Goal: Task Accomplishment & Management: Complete application form

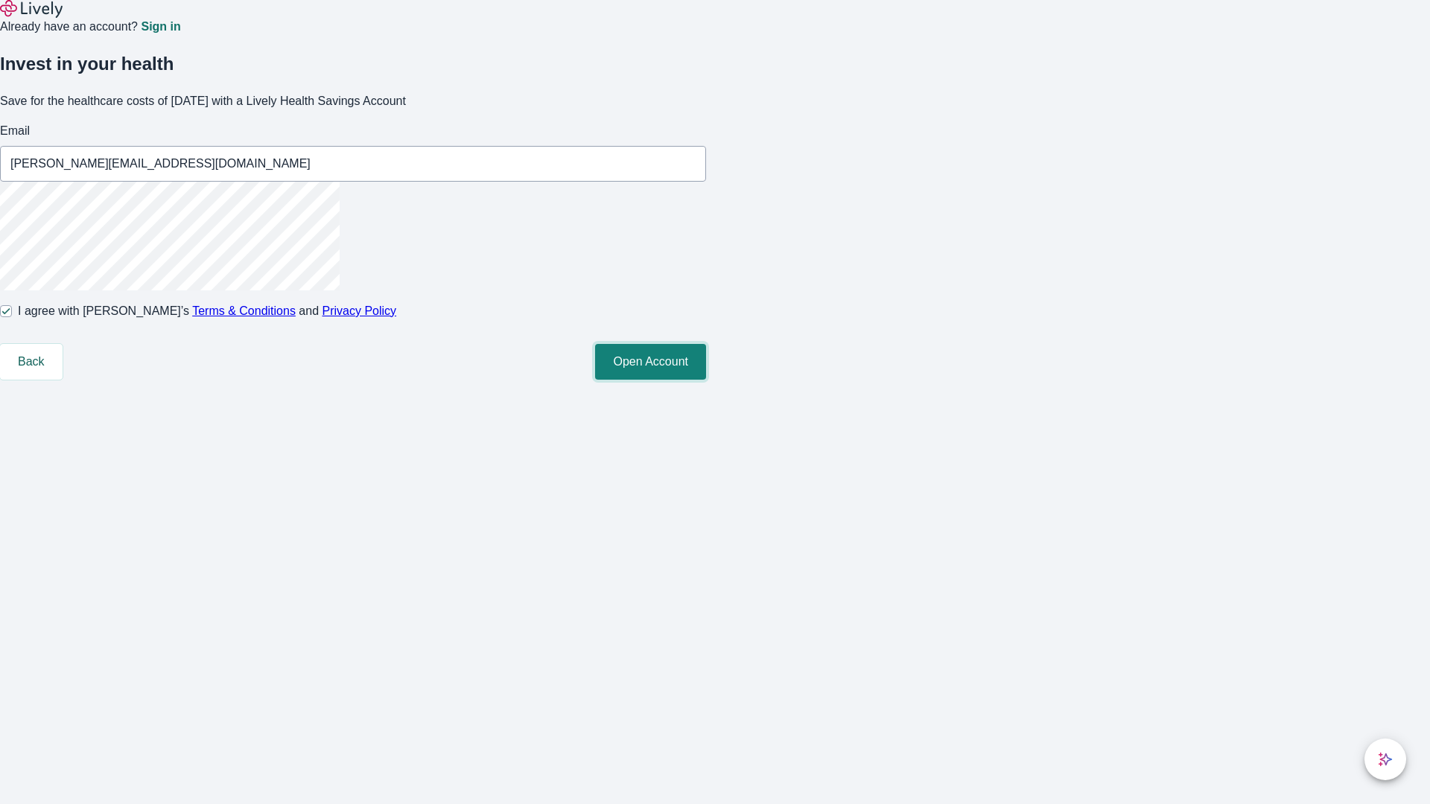
click at [706, 380] on button "Open Account" at bounding box center [650, 362] width 111 height 36
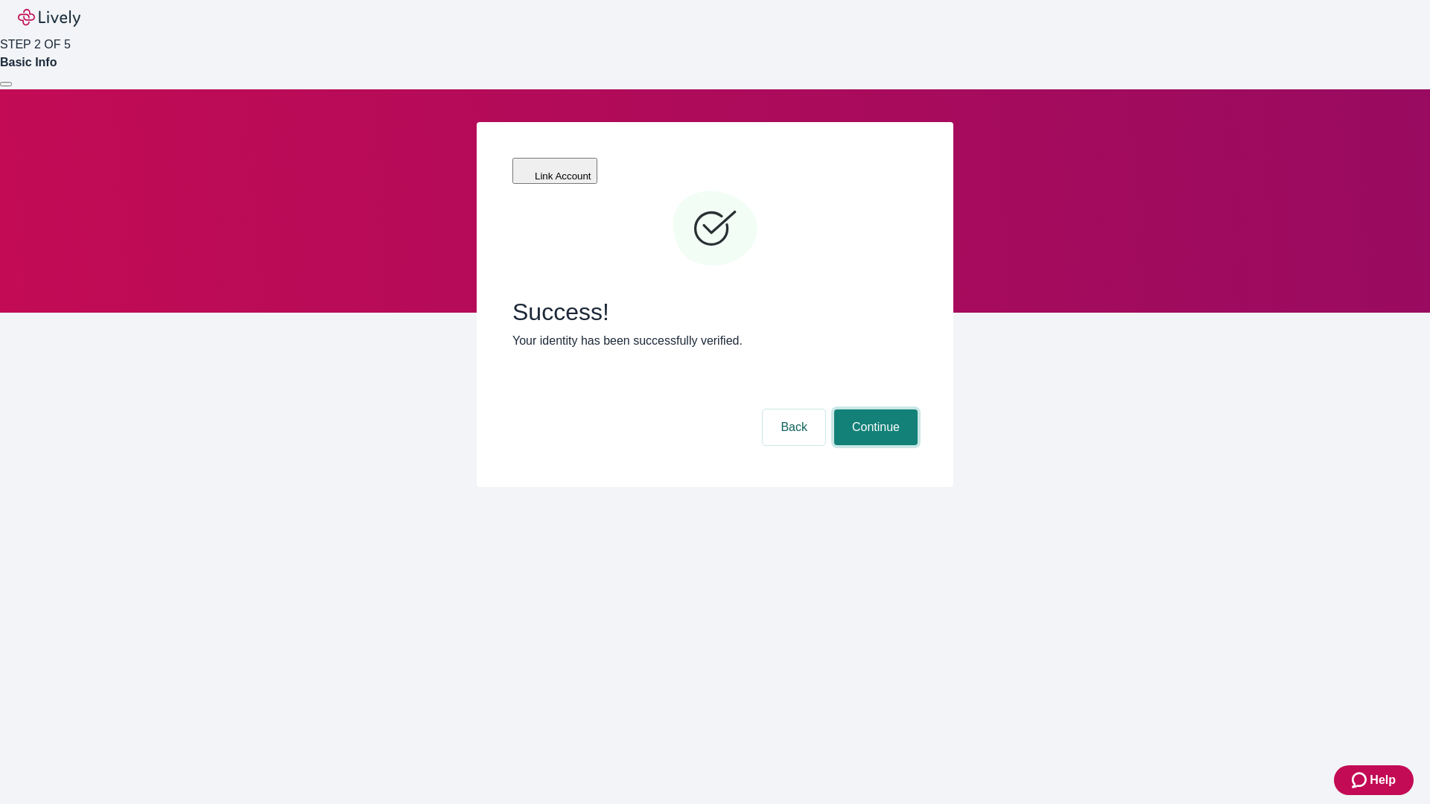
click at [874, 410] on button "Continue" at bounding box center [875, 428] width 83 height 36
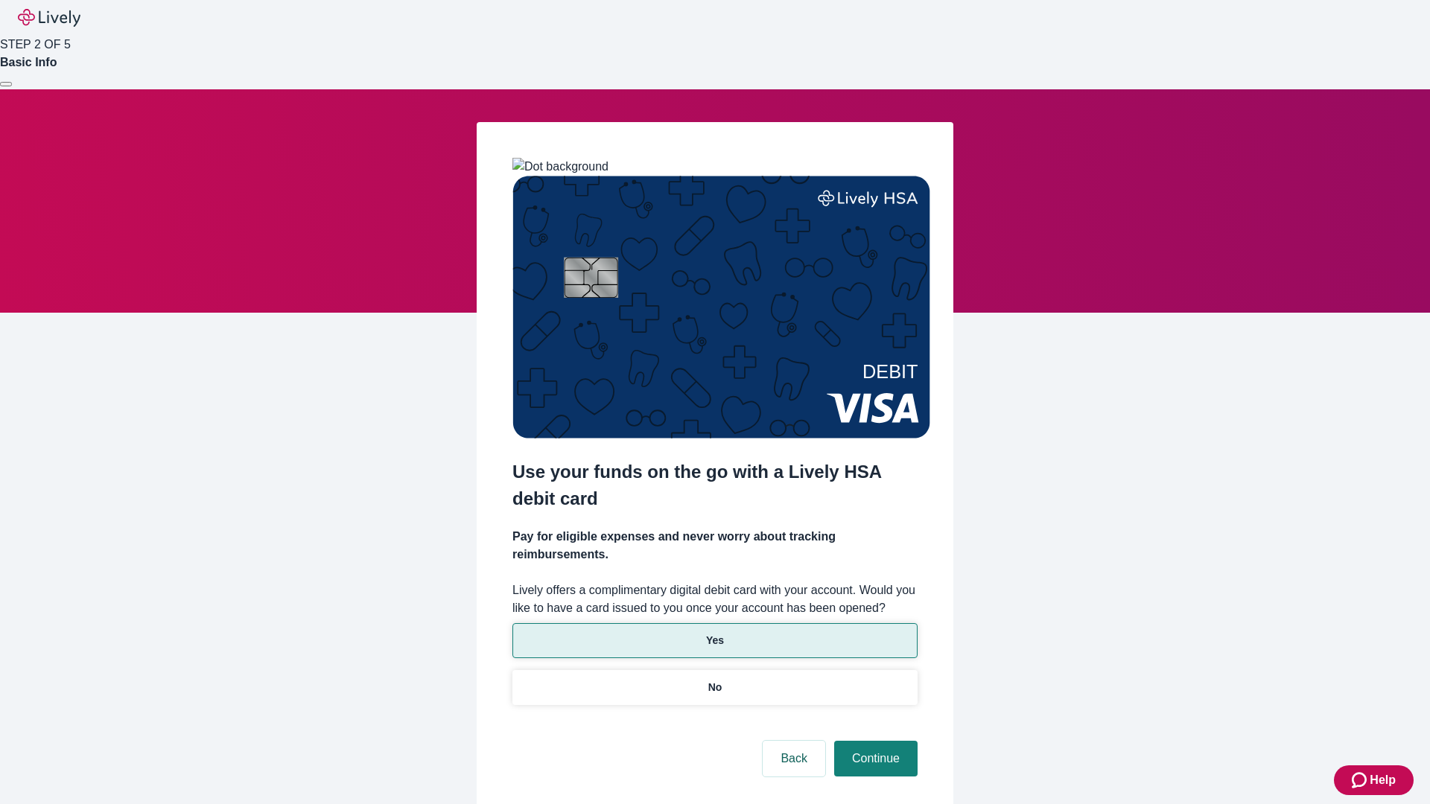
click at [714, 633] on p "Yes" at bounding box center [715, 641] width 18 height 16
click at [874, 741] on button "Continue" at bounding box center [875, 759] width 83 height 36
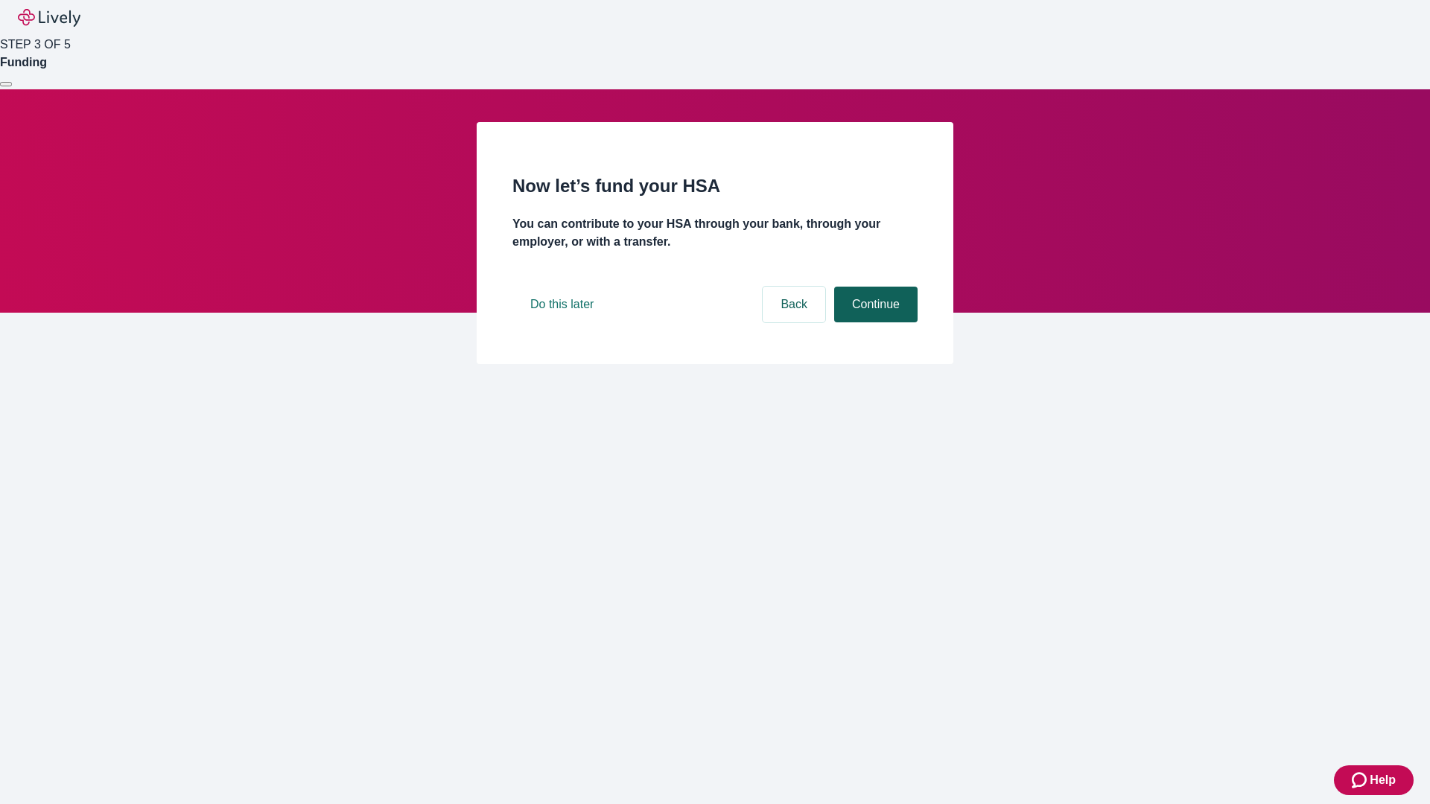
click at [874, 322] on button "Continue" at bounding box center [875, 305] width 83 height 36
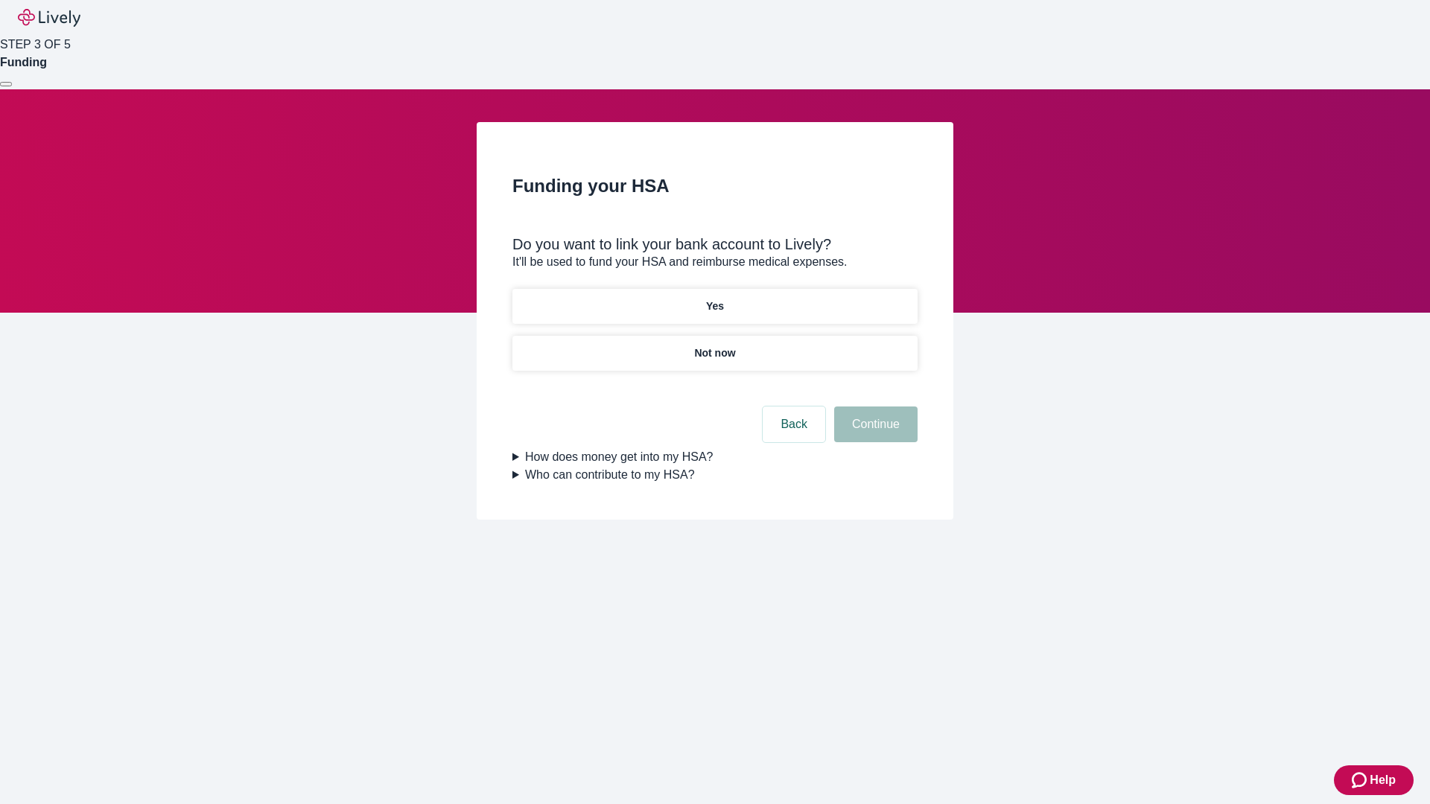
click at [714, 299] on p "Yes" at bounding box center [715, 307] width 18 height 16
click at [874, 407] on button "Continue" at bounding box center [875, 425] width 83 height 36
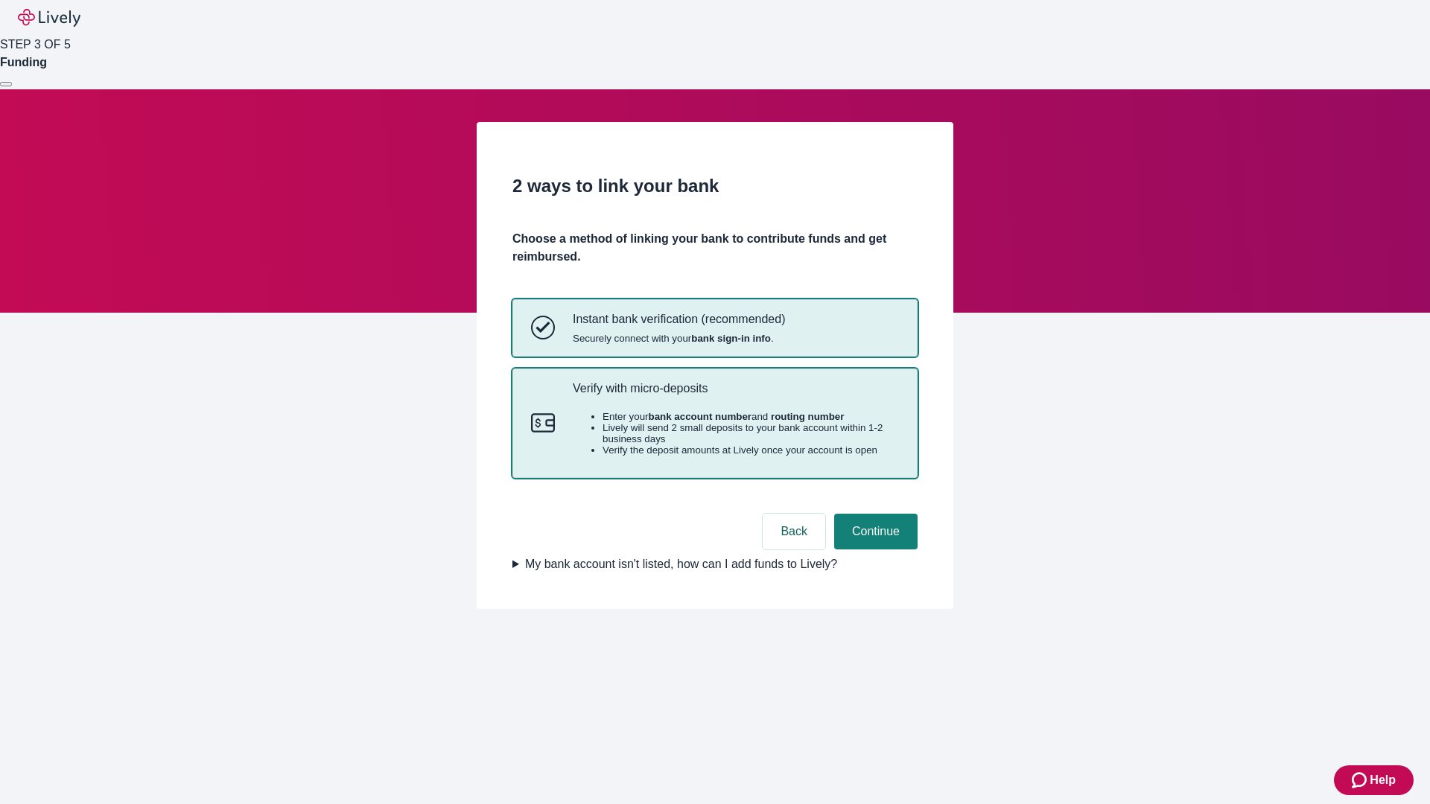
click at [735, 395] on p "Verify with micro-deposits" at bounding box center [736, 388] width 326 height 14
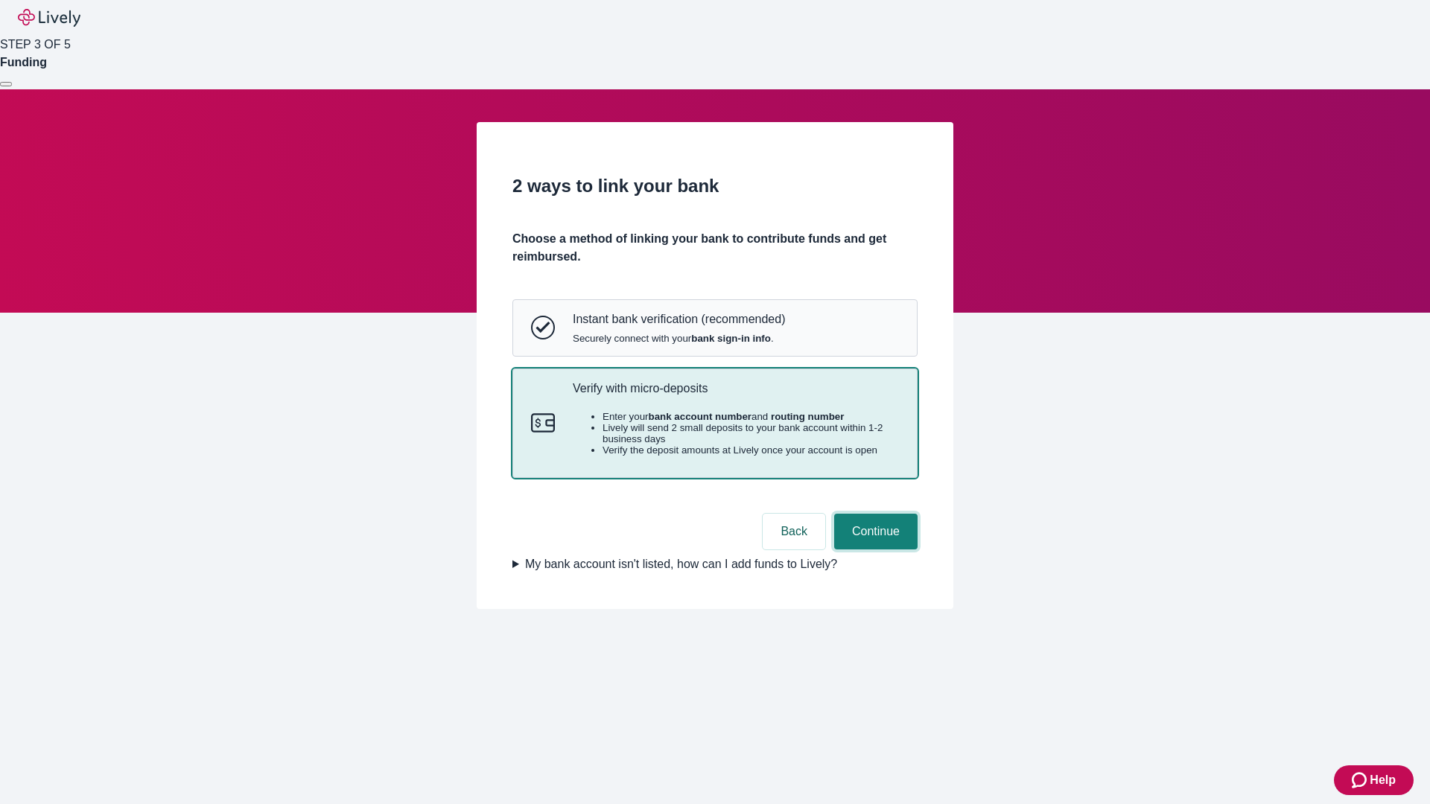
click at [874, 550] on button "Continue" at bounding box center [875, 532] width 83 height 36
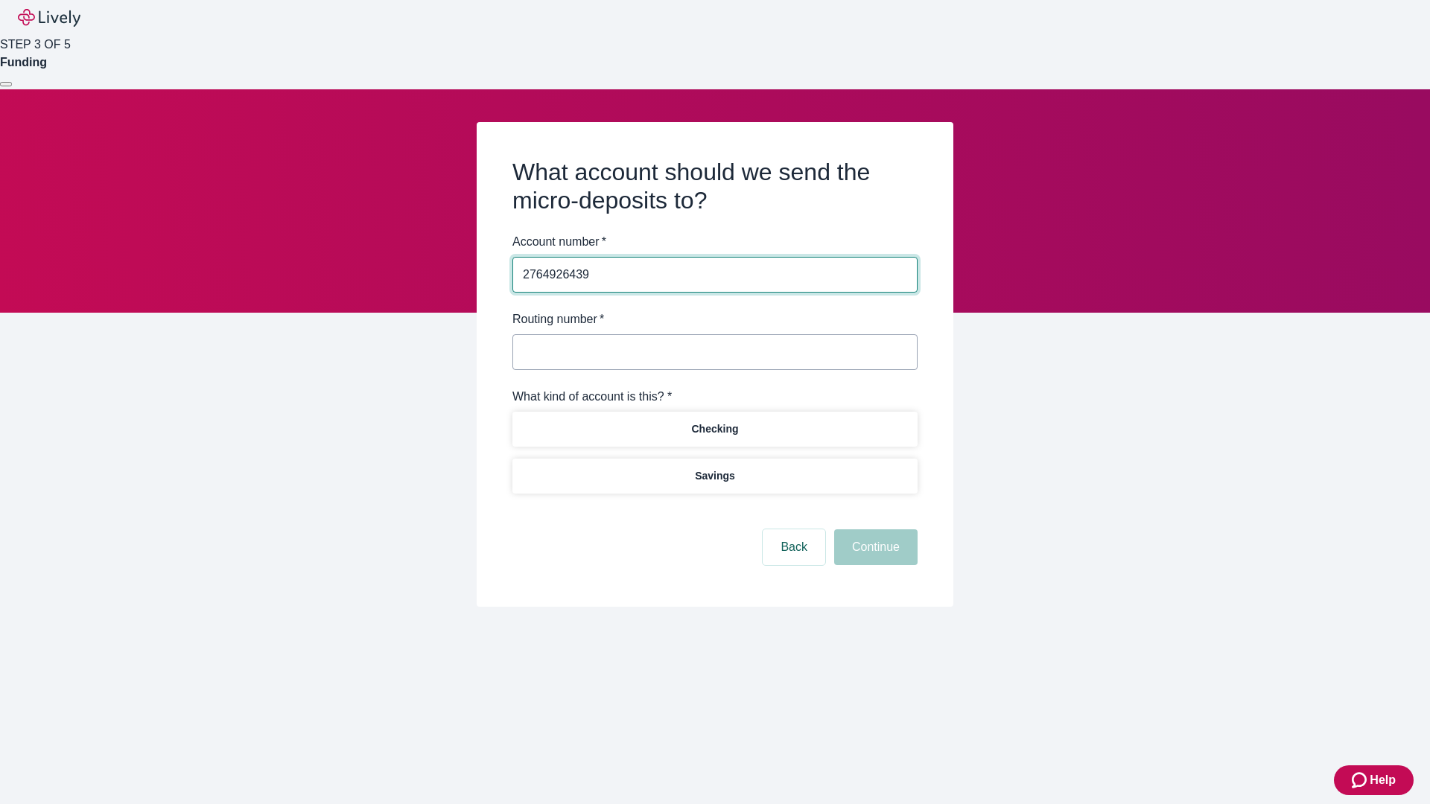
type input "2764926439"
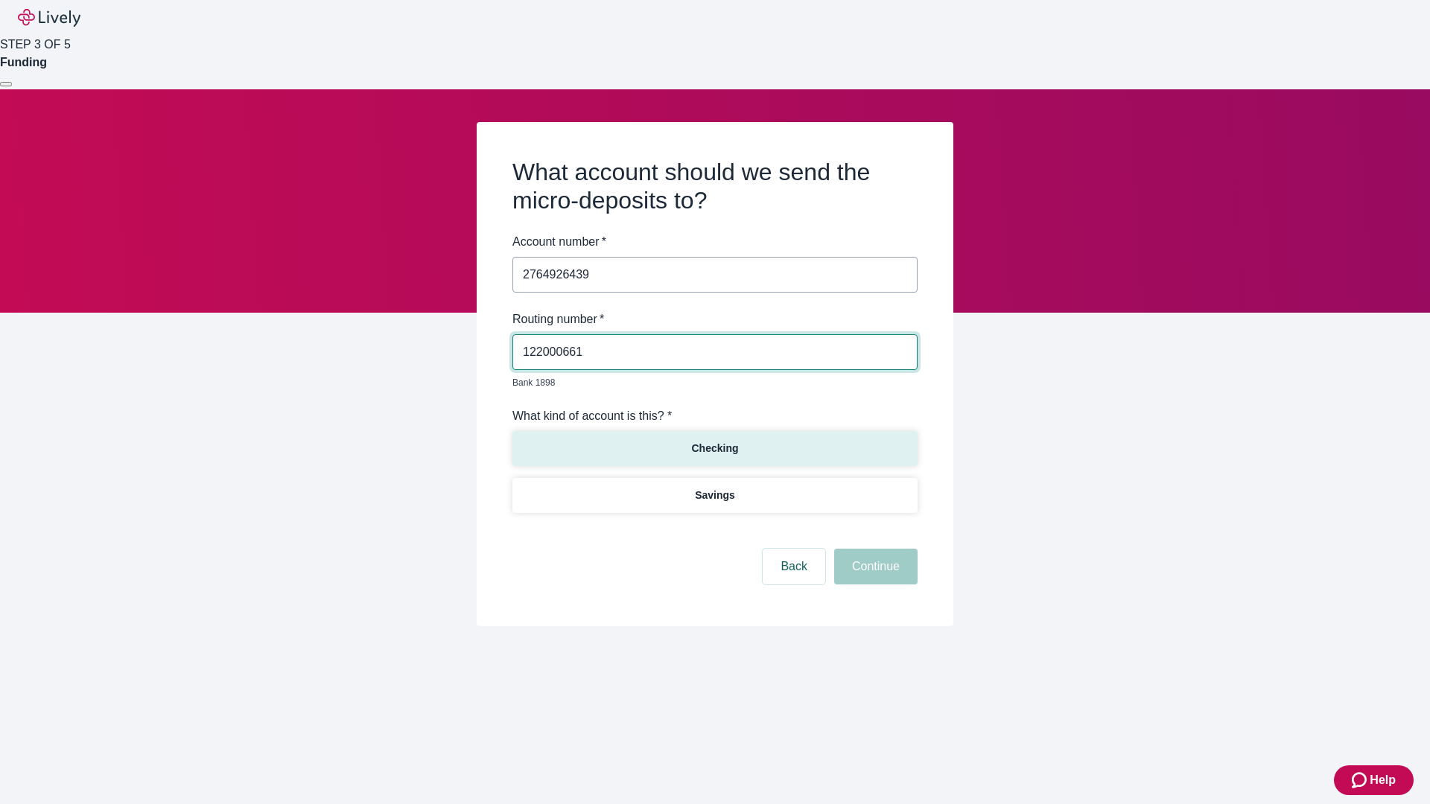
type input "122000661"
click at [714, 441] on p "Checking" at bounding box center [714, 449] width 47 height 16
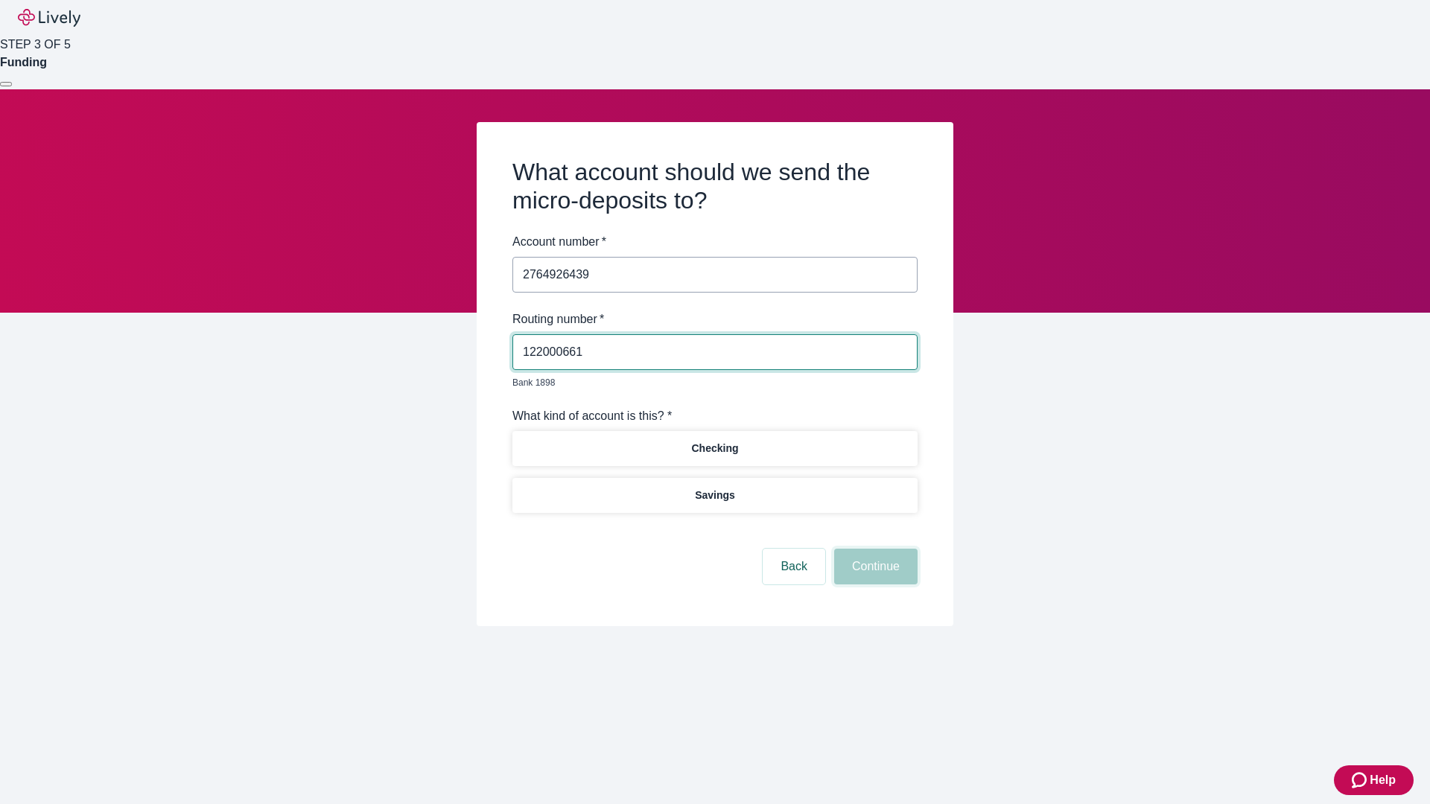
click at [874, 550] on button "Continue" at bounding box center [875, 567] width 83 height 36
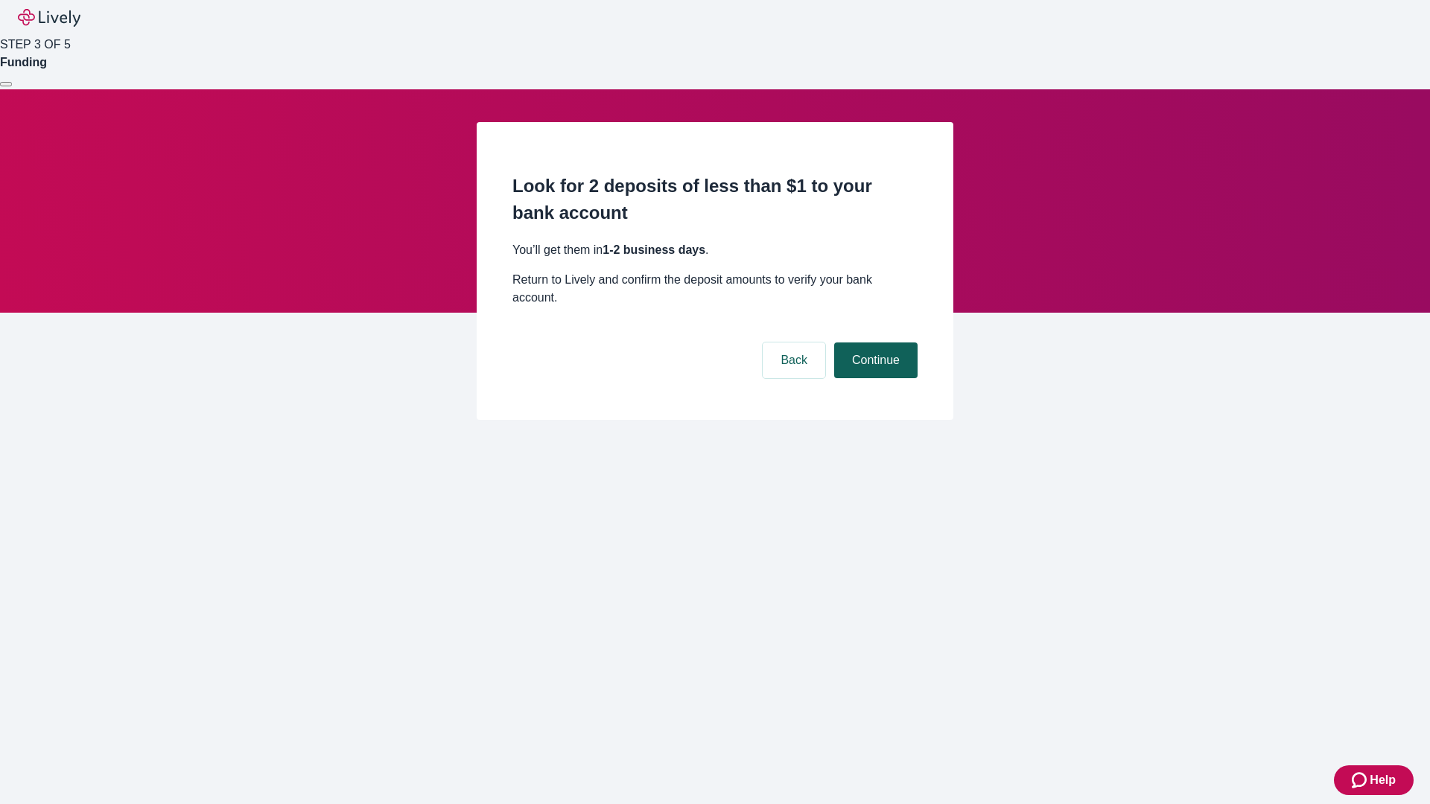
click at [874, 343] on button "Continue" at bounding box center [875, 361] width 83 height 36
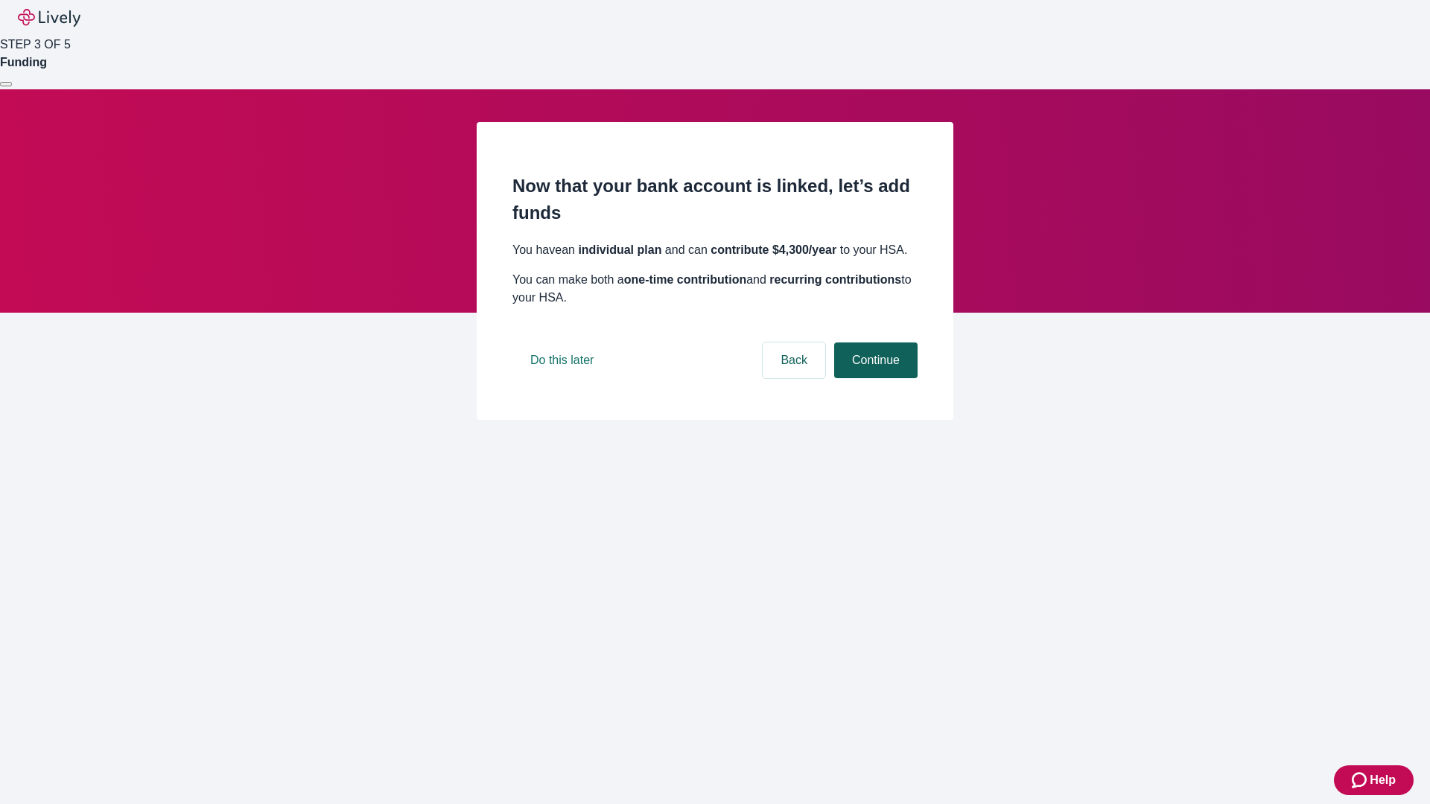
click at [874, 378] on button "Continue" at bounding box center [875, 361] width 83 height 36
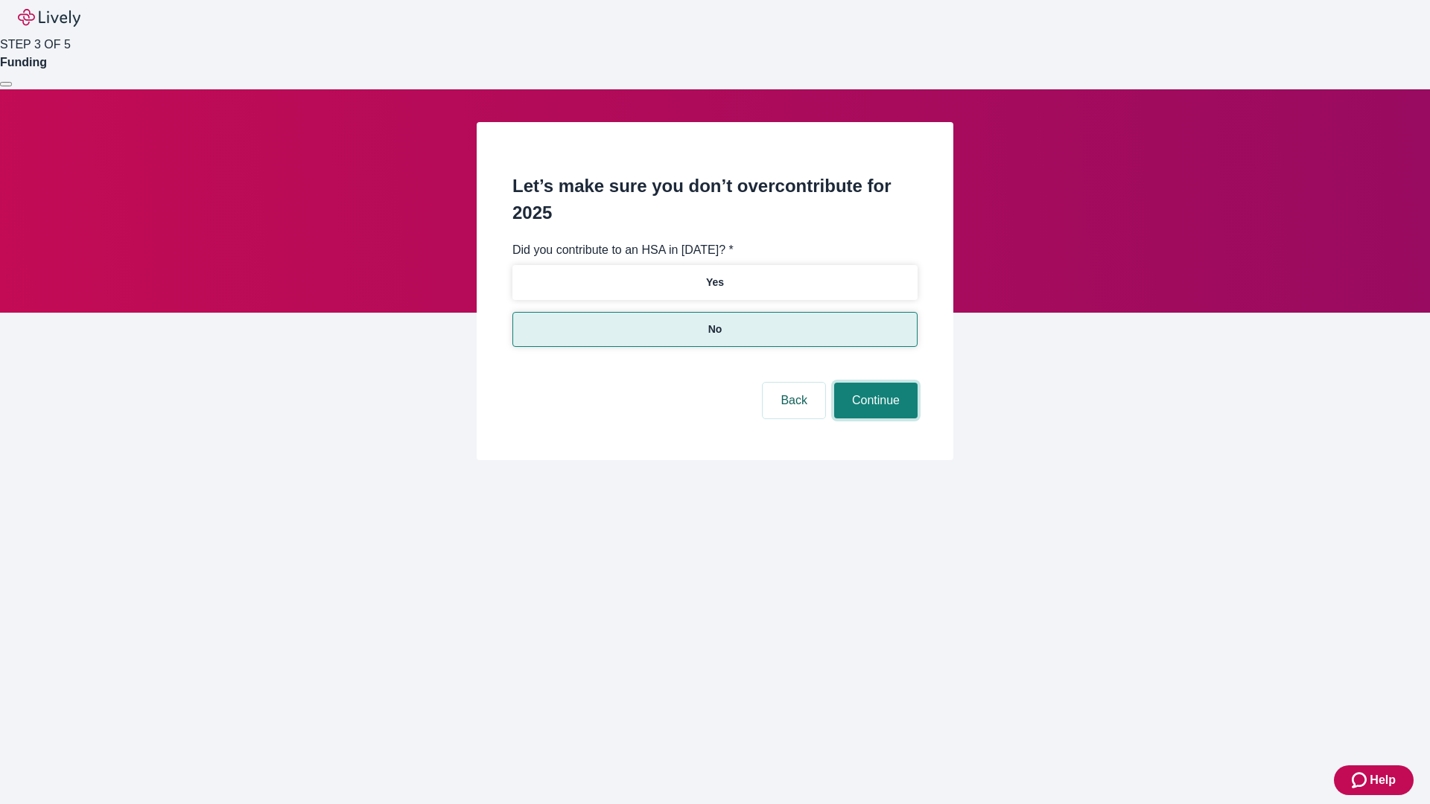
click at [874, 383] on button "Continue" at bounding box center [875, 401] width 83 height 36
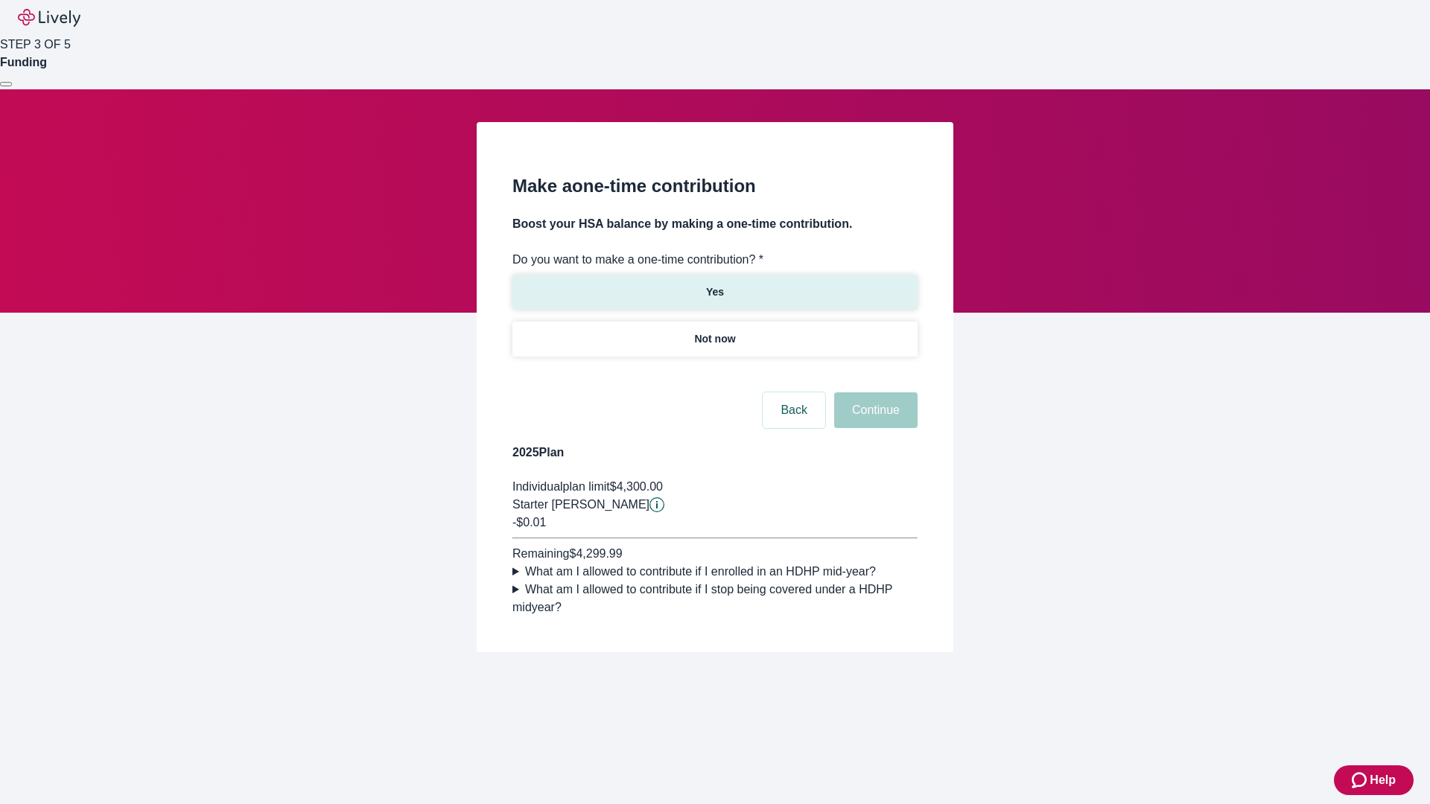
click at [714, 284] on p "Yes" at bounding box center [715, 292] width 18 height 16
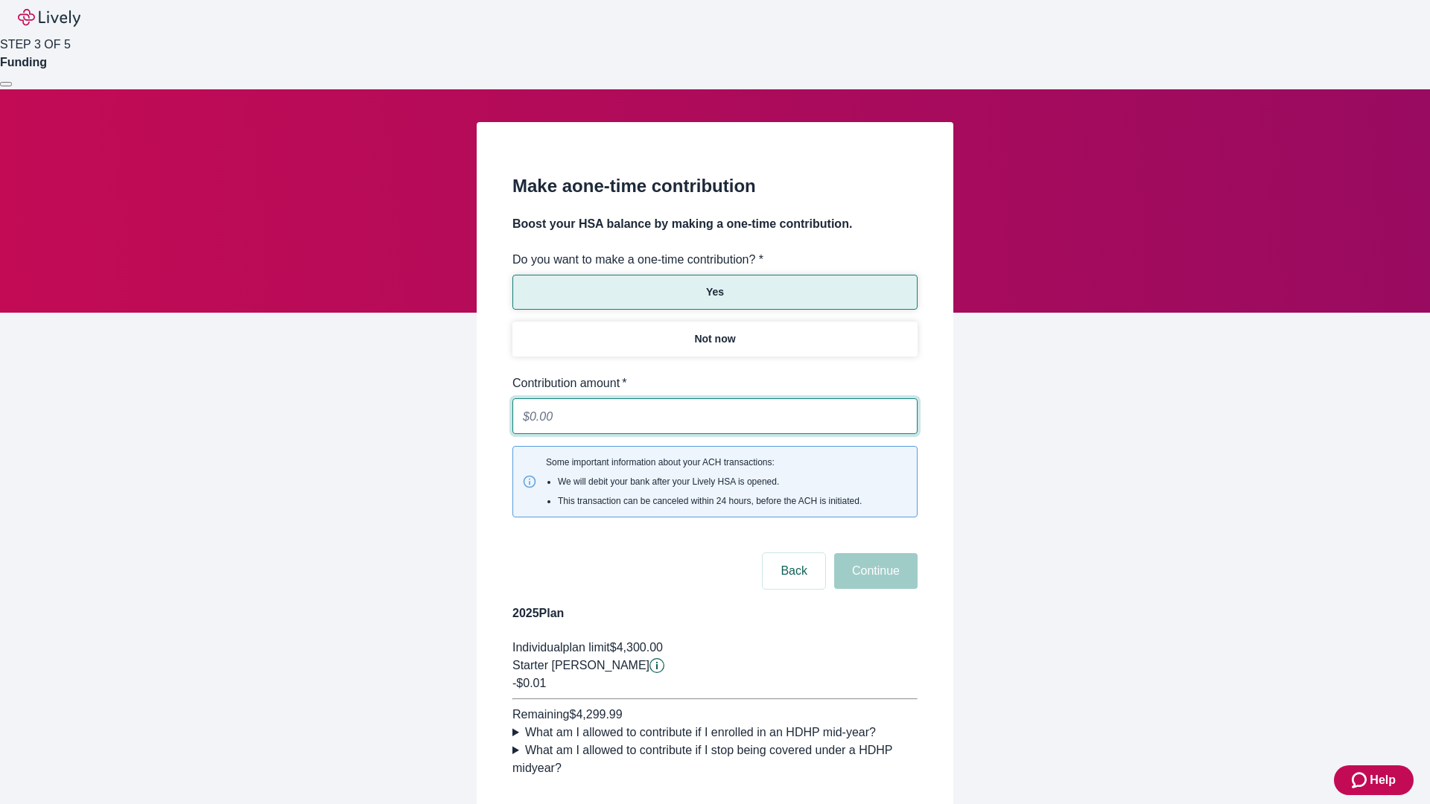
type input "0.01"
click at [874, 553] on button "Continue" at bounding box center [875, 571] width 83 height 36
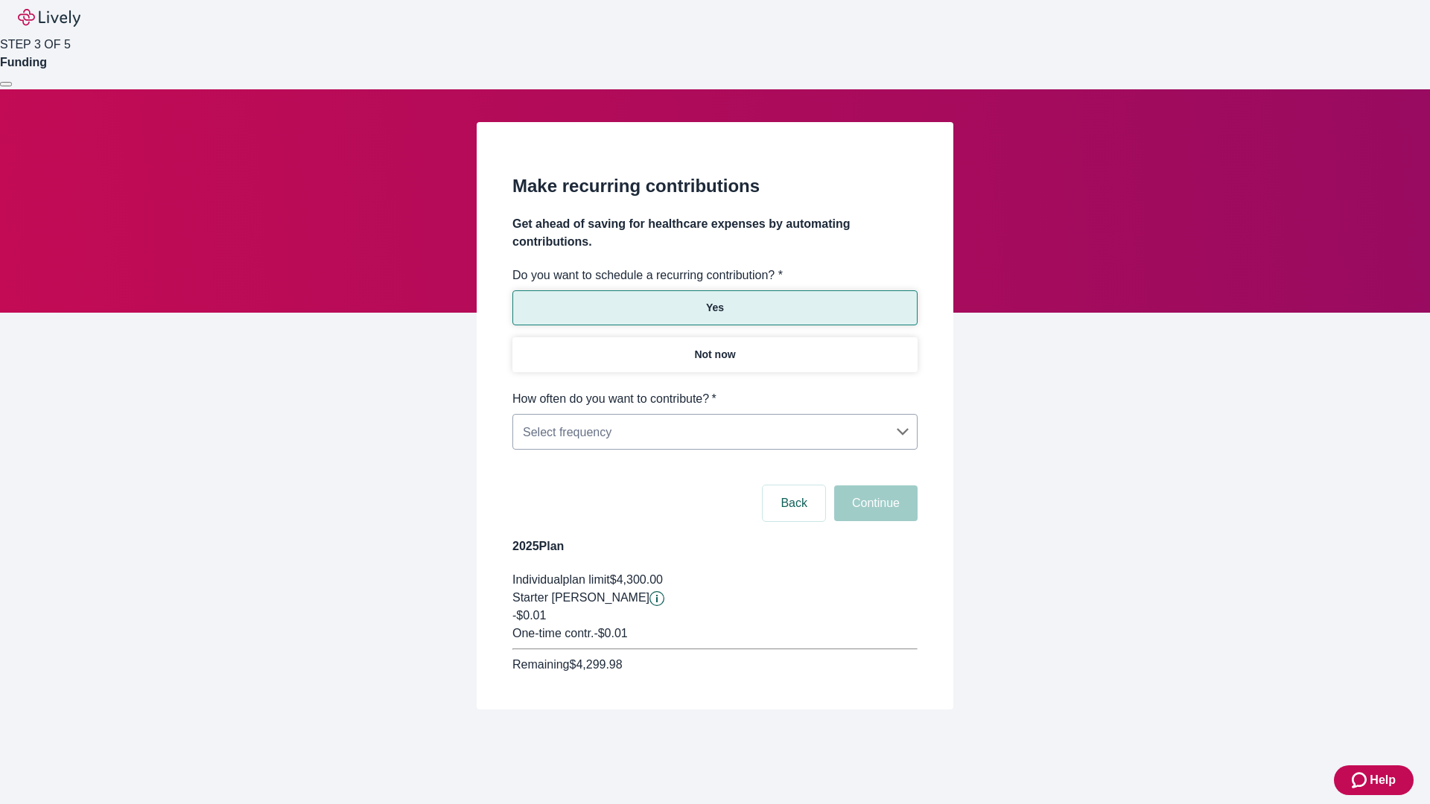
click at [714, 390] on body "Help STEP 3 OF 5 Funding Make recurring contributions Get ahead of saving for h…" at bounding box center [715, 390] width 1430 height 781
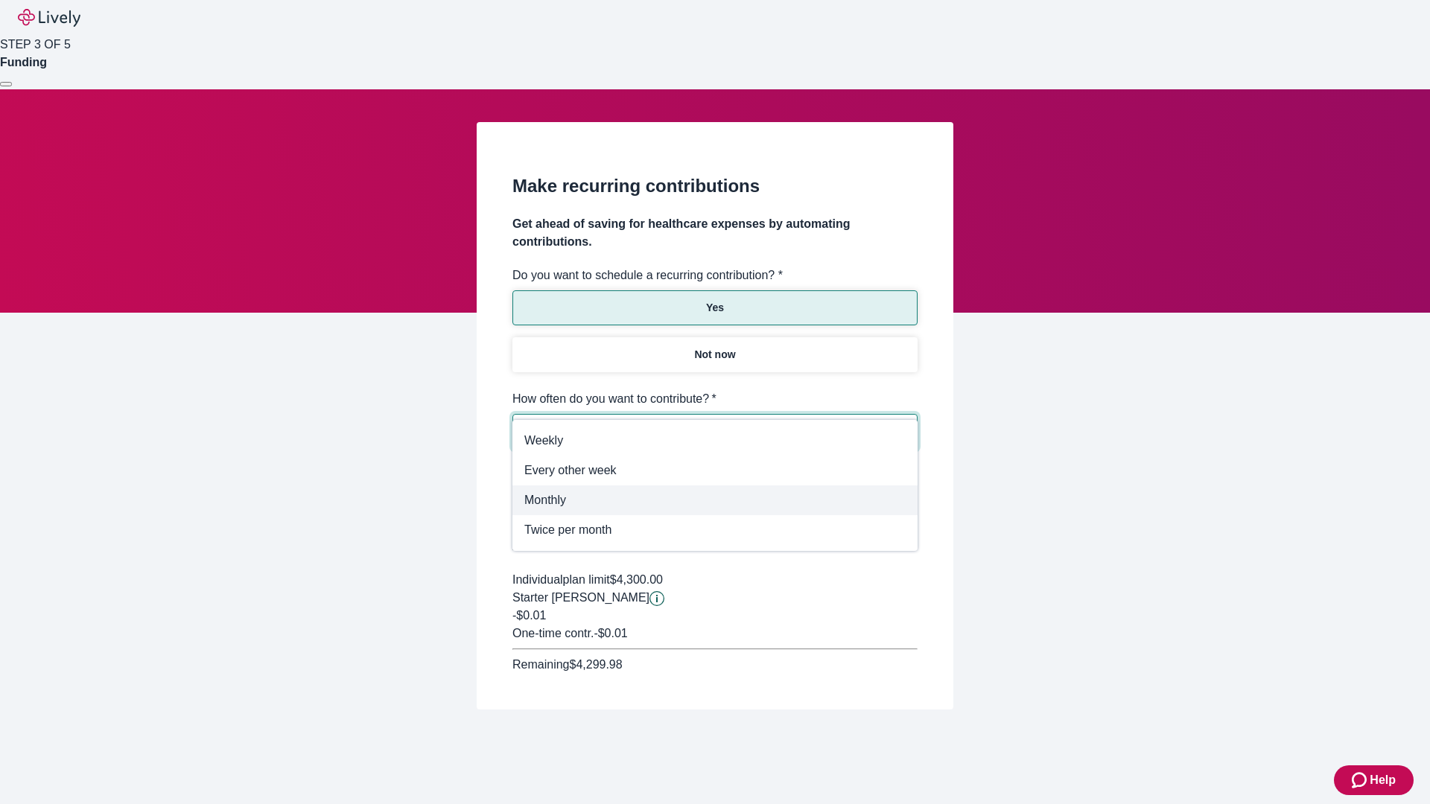
click at [714, 498] on span "Monthly" at bounding box center [714, 501] width 381 height 18
type input "Monthly"
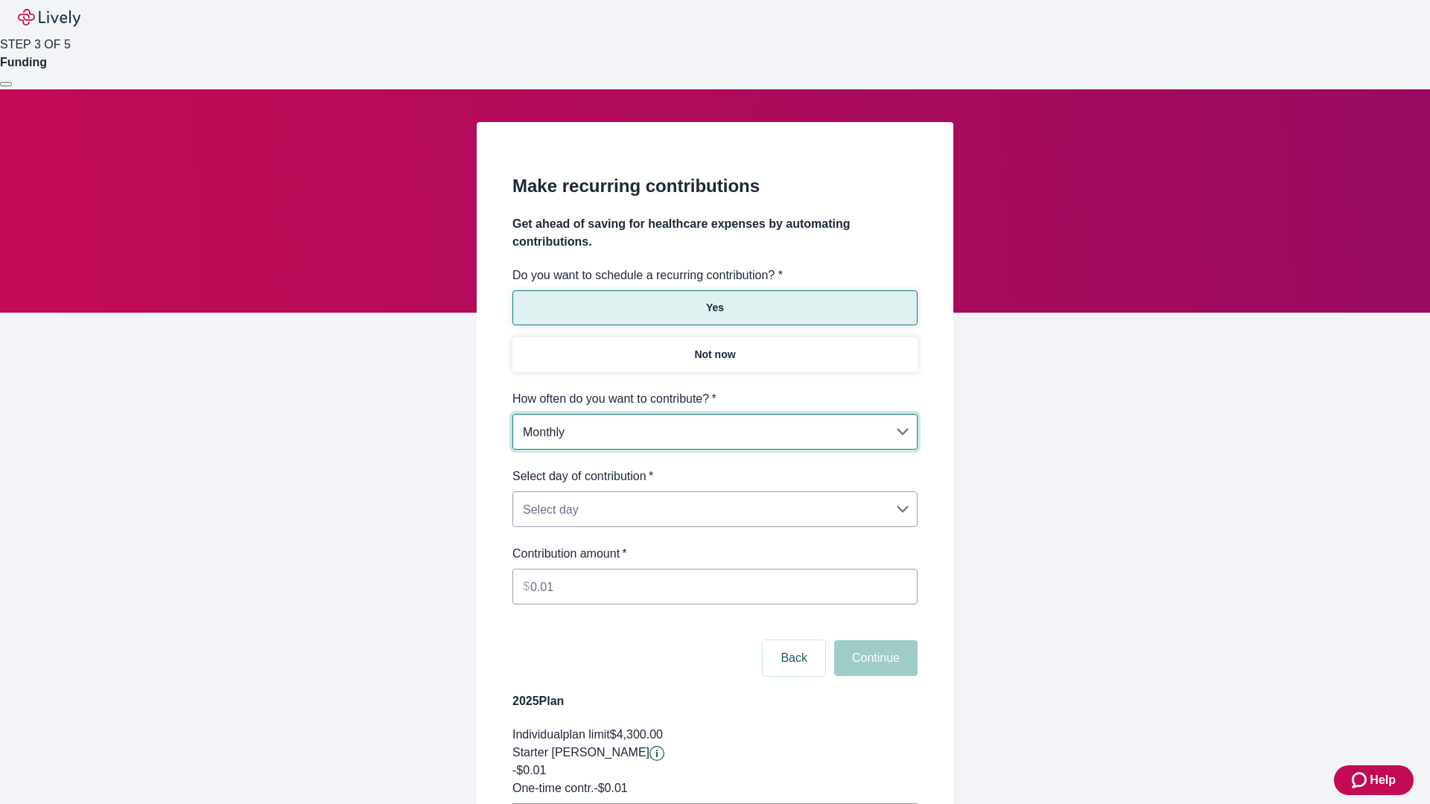
click at [714, 468] on body "Help STEP 3 OF 5 Funding Make recurring contributions Get ahead of saving for h…" at bounding box center [715, 468] width 1430 height 936
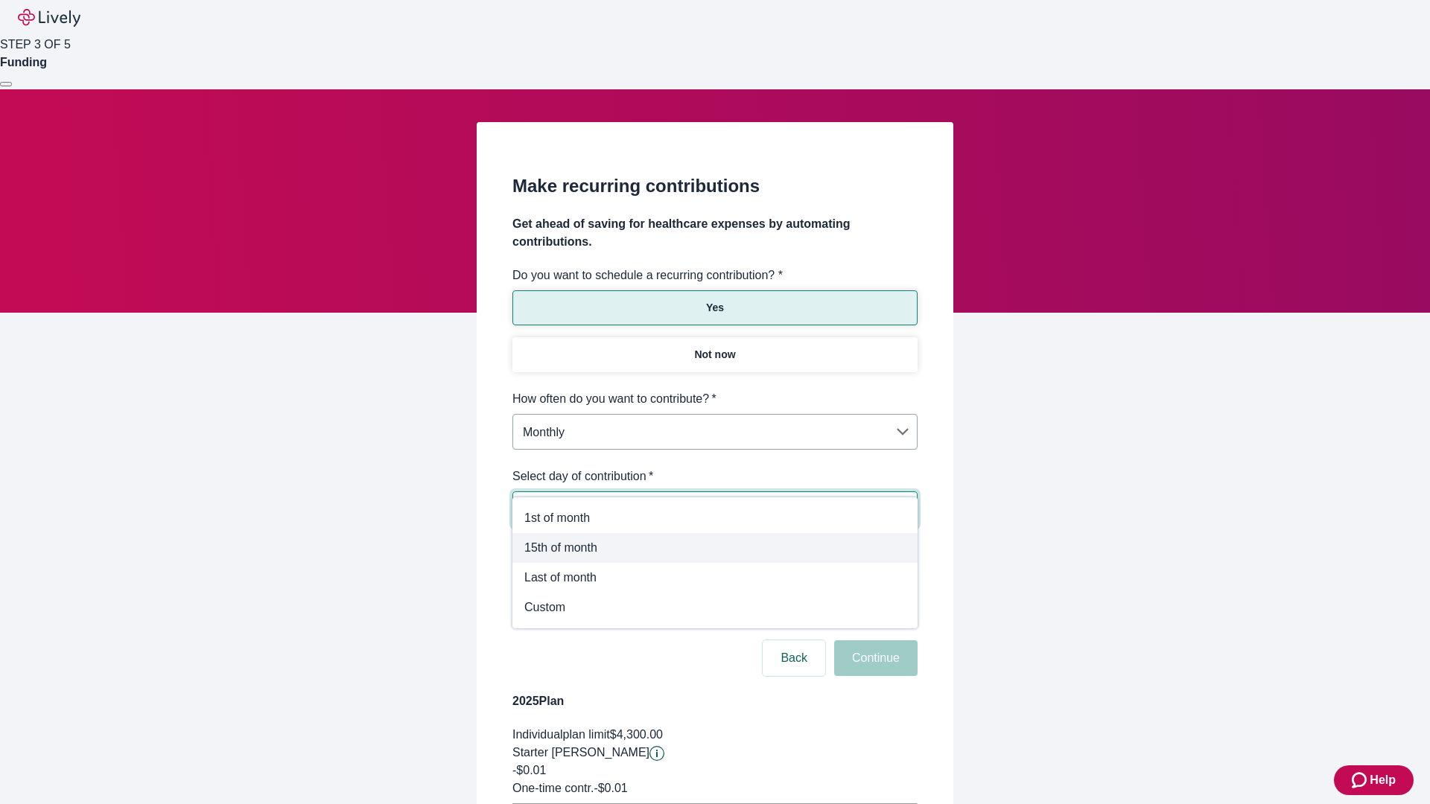
click at [715, 548] on span "15th of month" at bounding box center [714, 548] width 381 height 18
type input "Monthly15th"
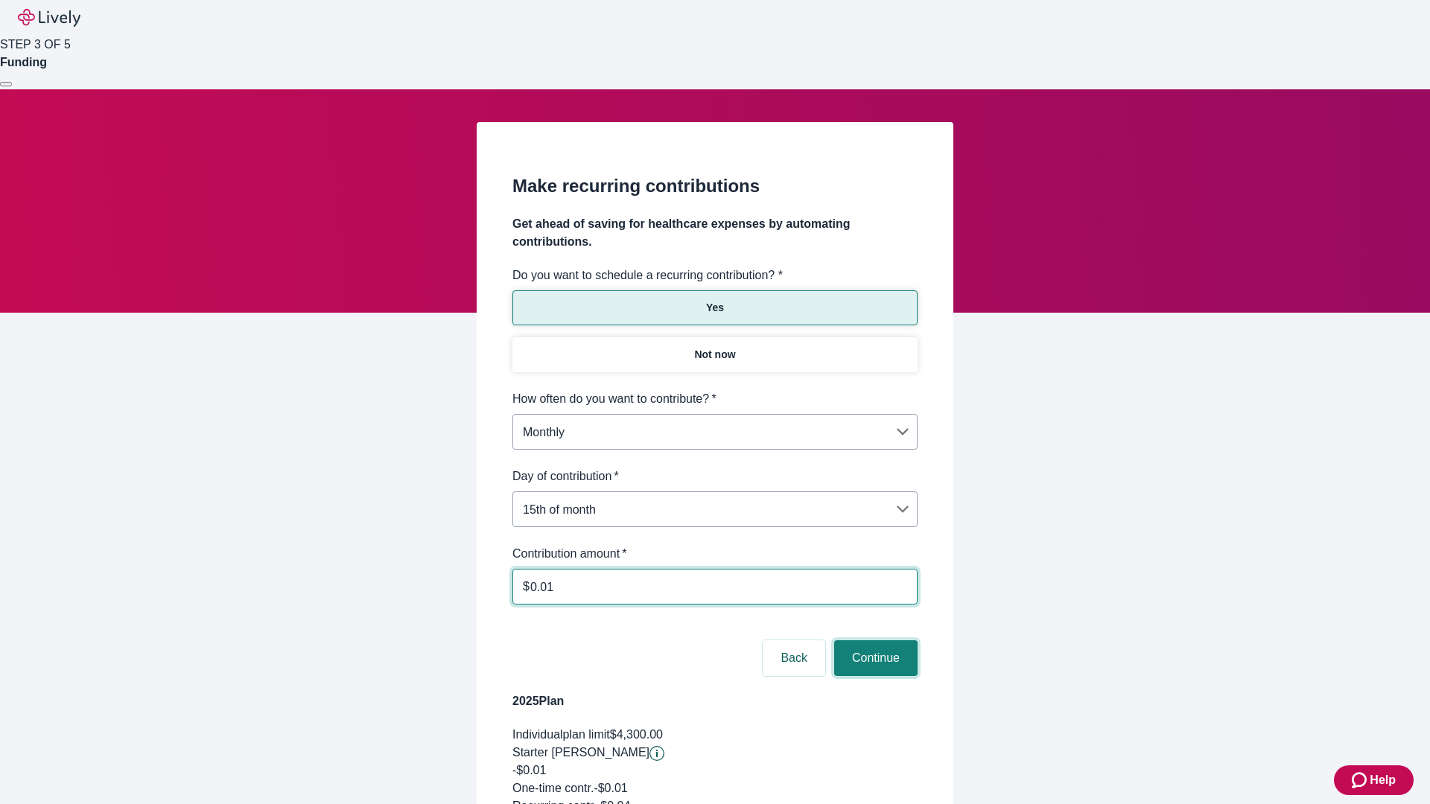
click at [874, 640] on button "Continue" at bounding box center [875, 658] width 83 height 36
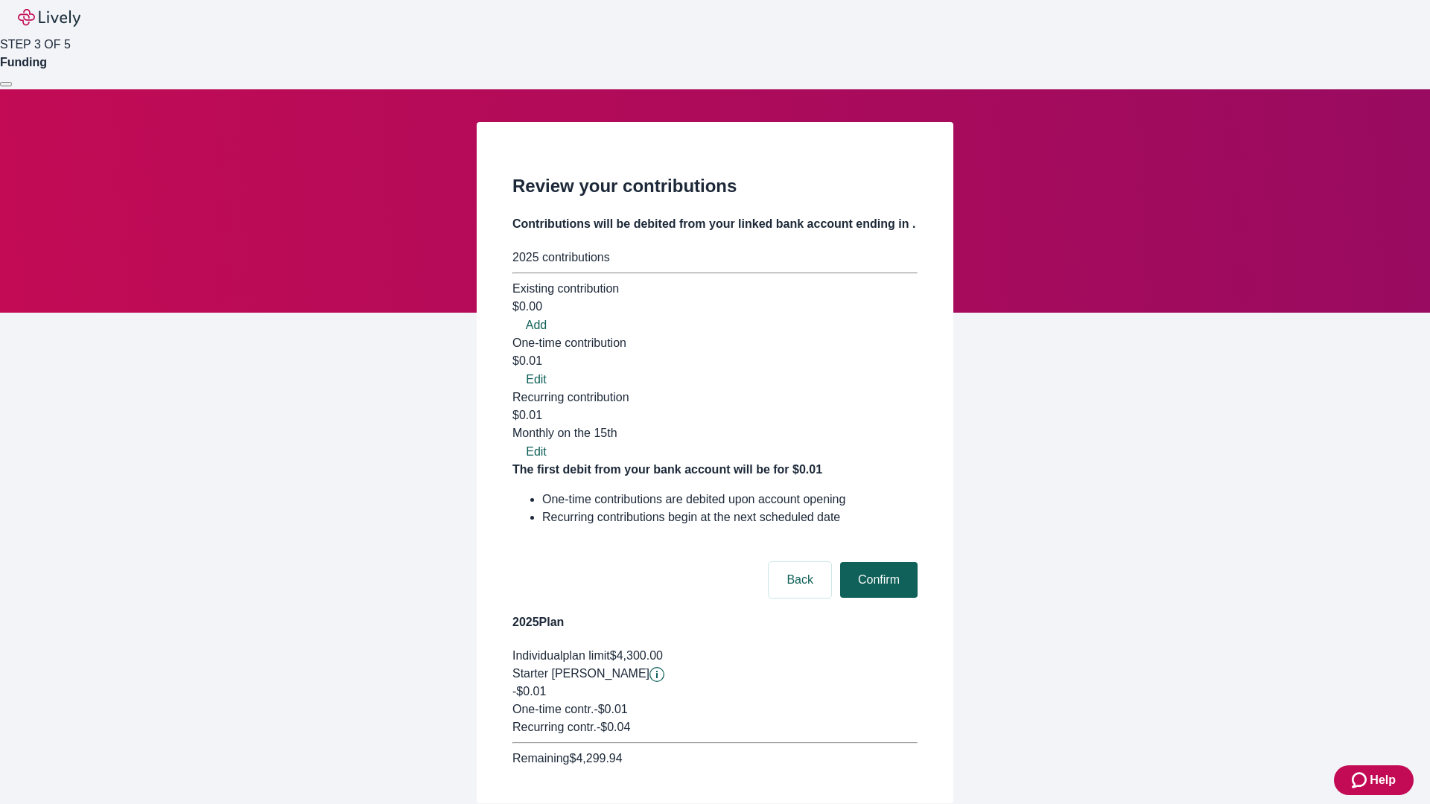
click at [877, 562] on button "Confirm" at bounding box center [878, 580] width 77 height 36
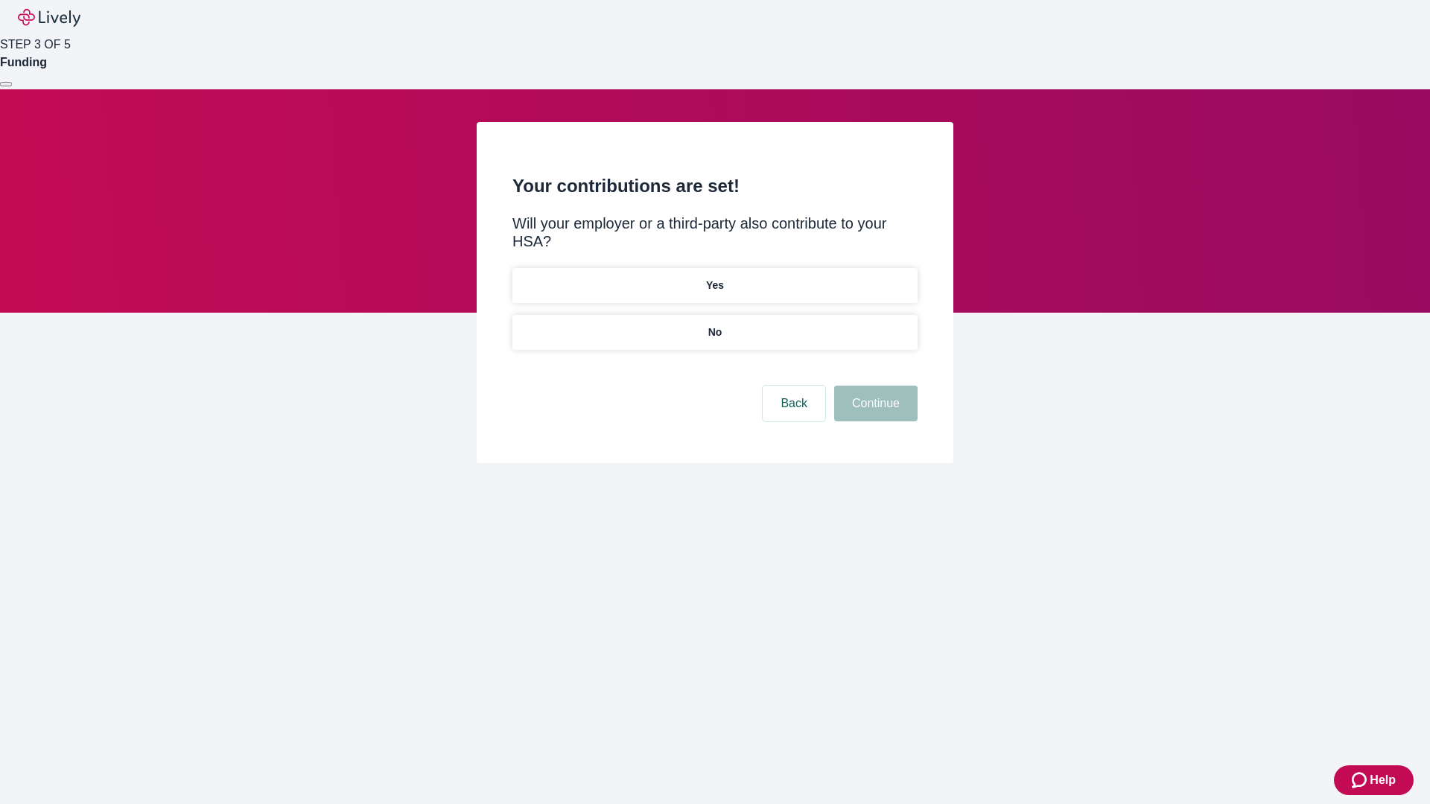
click at [714, 278] on p "Yes" at bounding box center [715, 286] width 18 height 16
click at [874, 386] on button "Continue" at bounding box center [875, 404] width 83 height 36
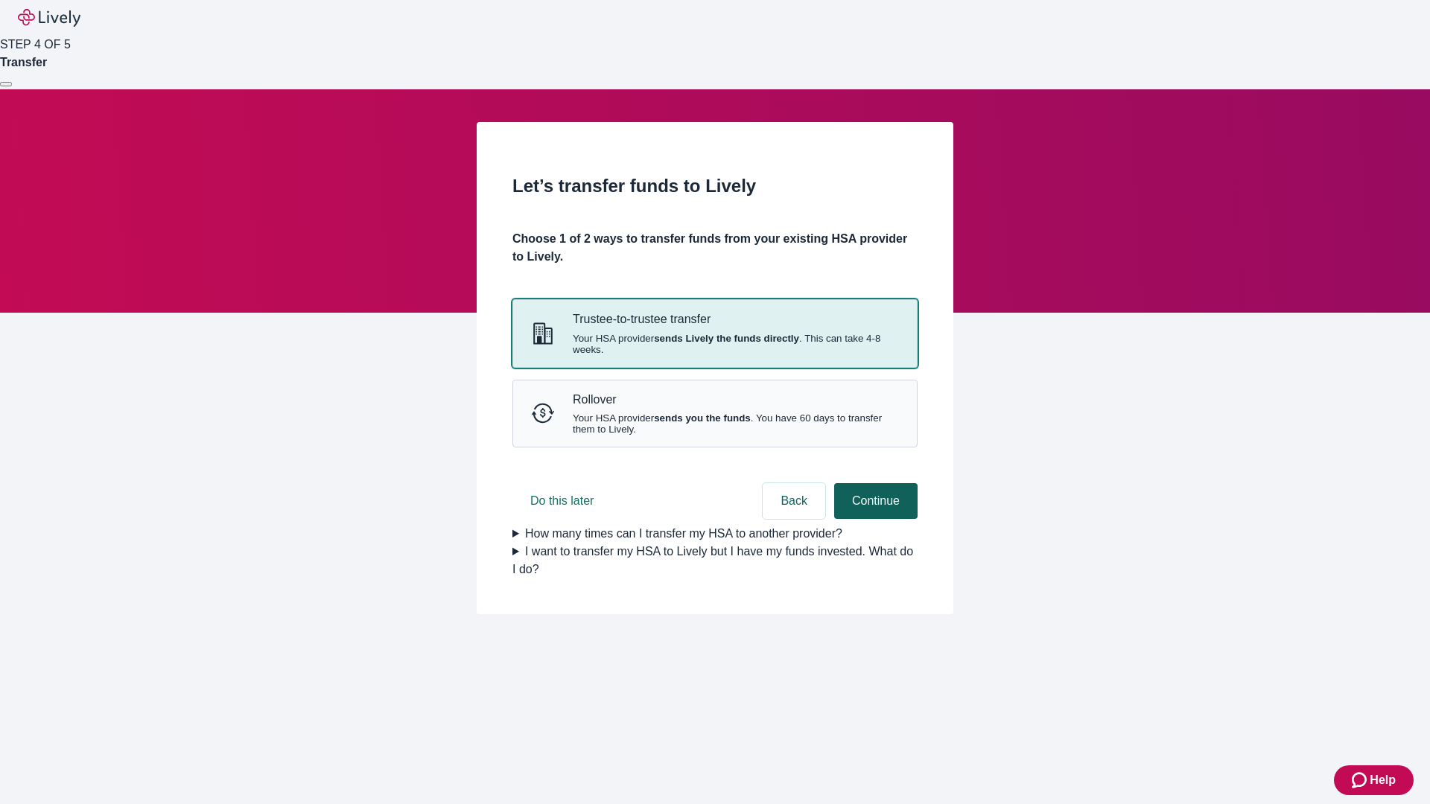
click at [714, 344] on strong "sends Lively the funds directly" at bounding box center [726, 338] width 145 height 11
click at [874, 519] on button "Continue" at bounding box center [875, 501] width 83 height 36
